Goal: Task Accomplishment & Management: Manage account settings

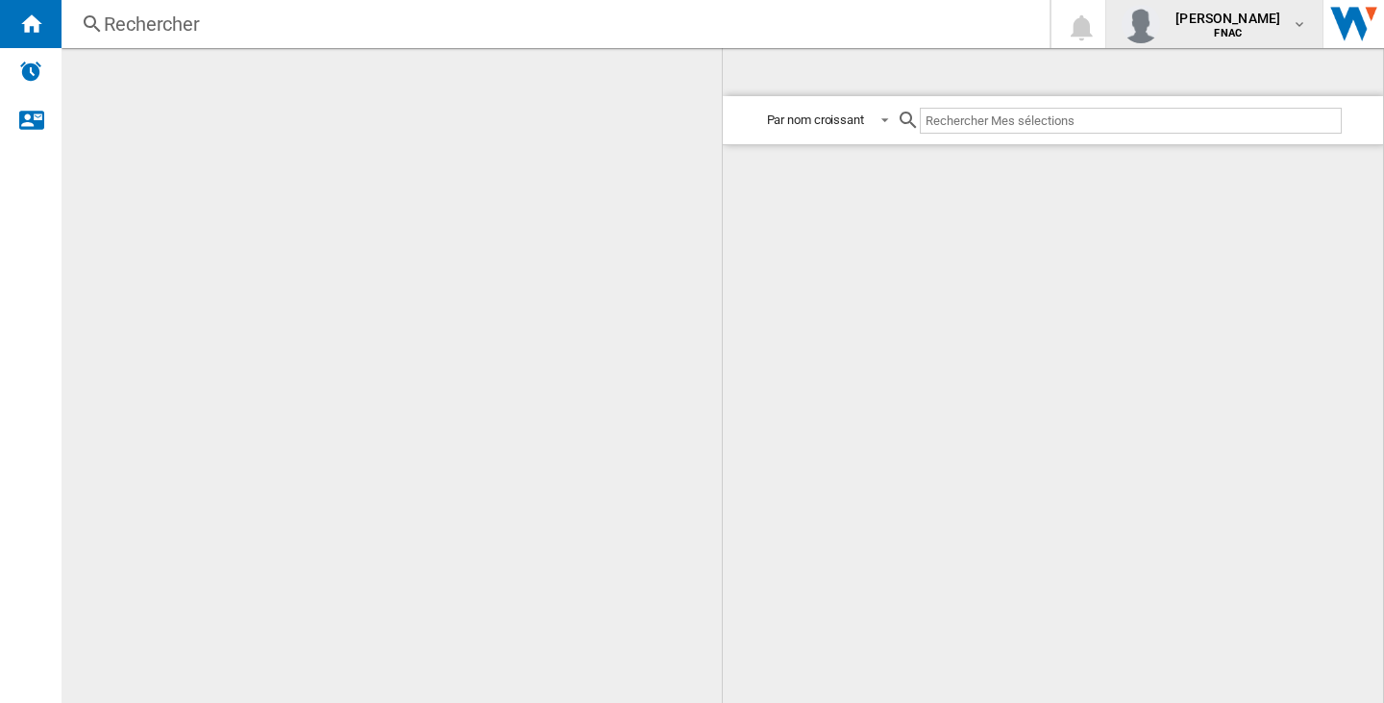
click at [1175, 26] on span "[PERSON_NAME]" at bounding box center [1227, 18] width 105 height 19
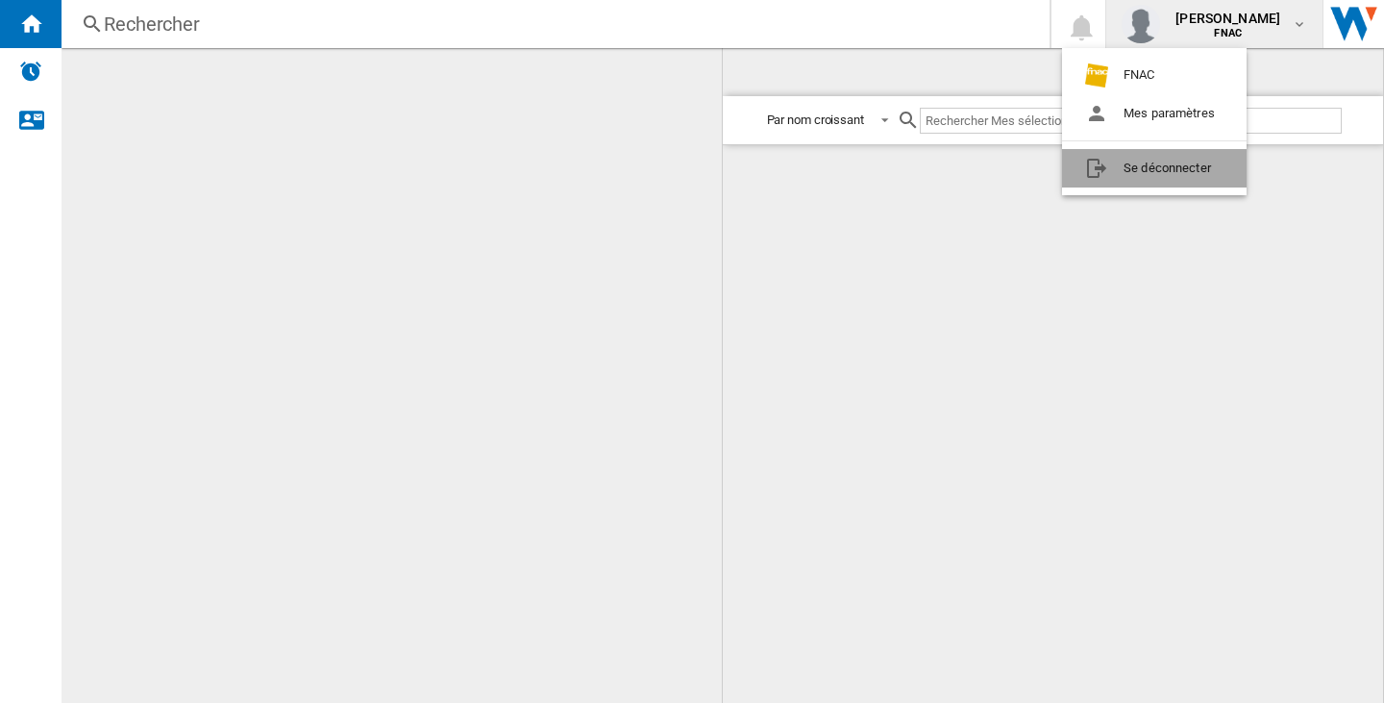
click at [1180, 158] on button "Se déconnecter" at bounding box center [1154, 168] width 185 height 38
